Goal: Check status: Verify the current state of an ongoing process or item

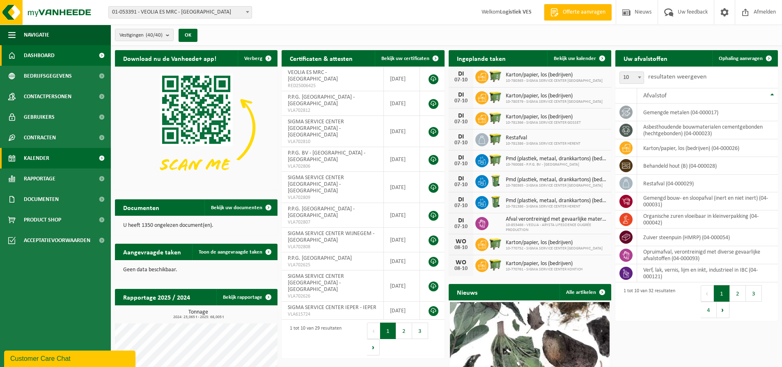
click at [44, 157] on span "Kalender" at bounding box center [36, 158] width 25 height 21
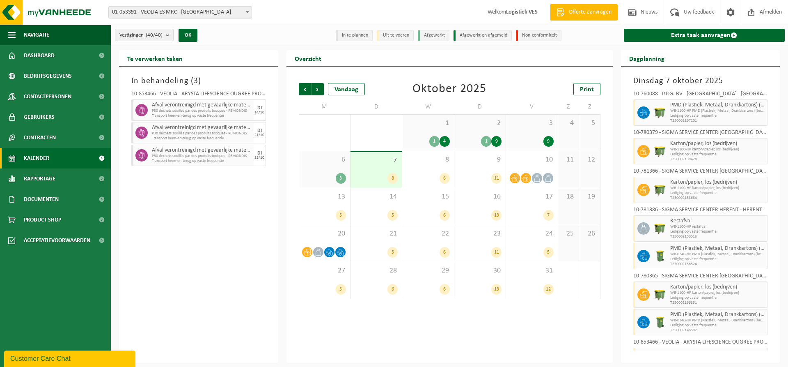
click at [707, 150] on span "WB-1100-HP karton/papier, los (bedrijven)" at bounding box center [717, 149] width 95 height 5
click at [729, 145] on span "Karton/papier, los (bedrijven)" at bounding box center [717, 143] width 95 height 7
click at [424, 172] on div "8 6" at bounding box center [427, 169] width 51 height 37
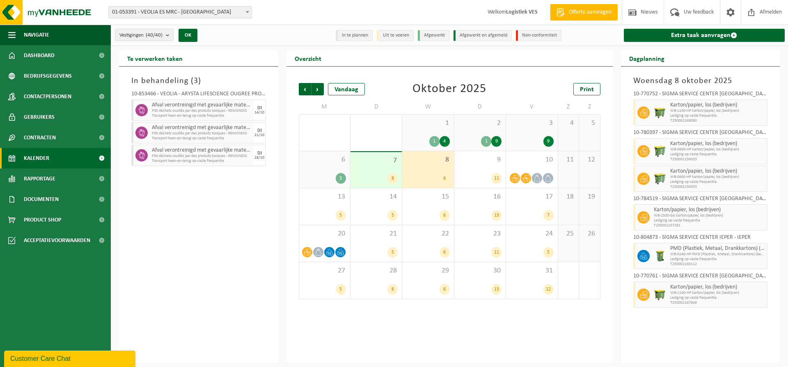
click at [386, 170] on div "7 8" at bounding box center [376, 170] width 51 height 36
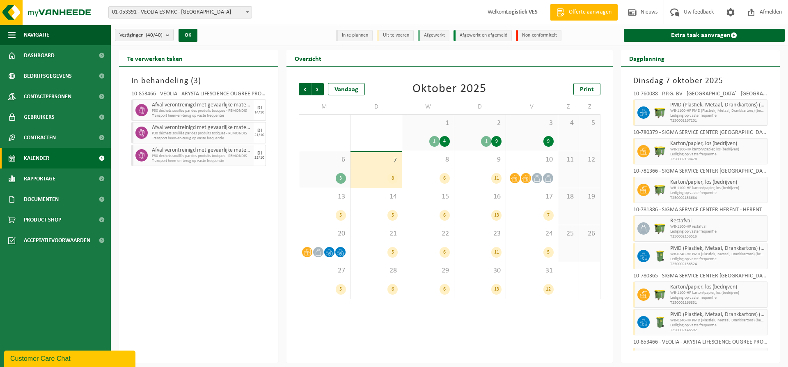
click at [326, 169] on div "6 3" at bounding box center [324, 169] width 51 height 37
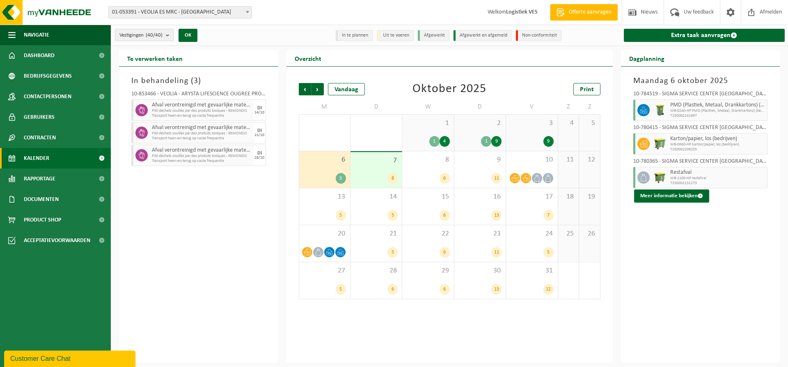
click at [382, 168] on div "7 8" at bounding box center [376, 170] width 51 height 36
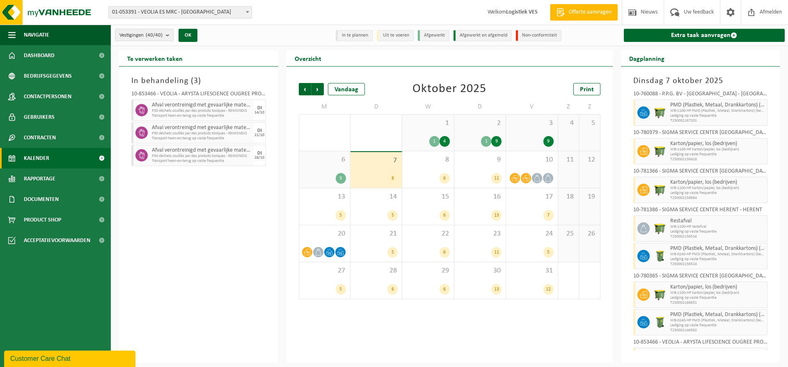
click at [684, 140] on div "Karton/papier, los (bedrijven) WB-1100-HP karton/papier, los (bedrijven) Ledigi…" at bounding box center [718, 151] width 100 height 26
drag, startPoint x: 686, startPoint y: 112, endPoint x: 697, endPoint y: 149, distance: 39.1
click at [697, 149] on div "10-760088 - P.P.G. BV - DEURNE - DEURNE PMD (Plastiek, Metaal, Drankkartons) (b…" at bounding box center [700, 218] width 143 height 263
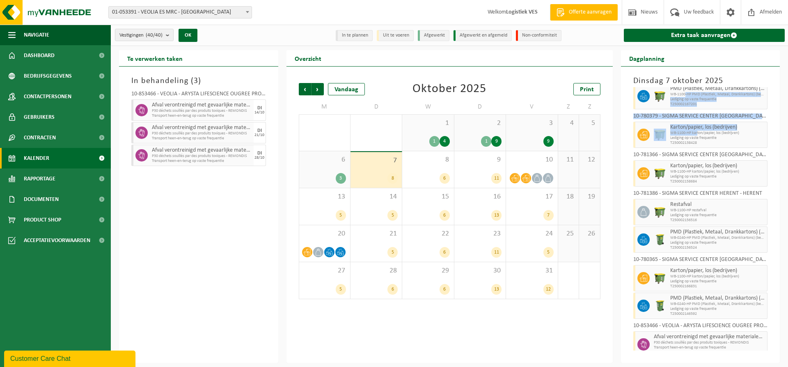
scroll to position [25, 0]
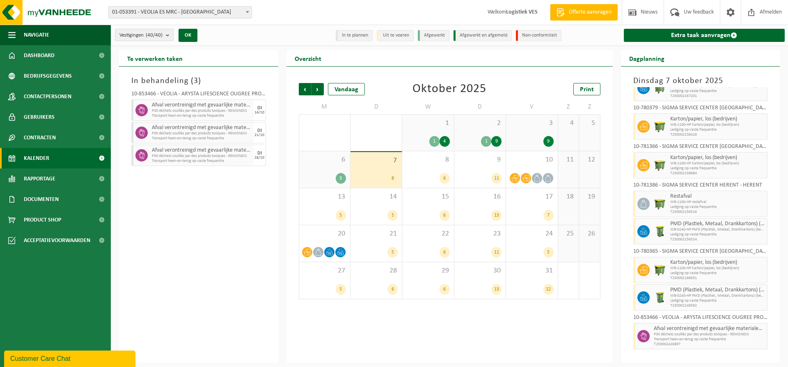
click at [615, 230] on div "Overzicht Vorige Volgende Vandaag Oktober 2025 Print M D W D V Z Z 29 2 4 30 6 …" at bounding box center [449, 206] width 335 height 312
